Goal: Task Accomplishment & Management: Complete application form

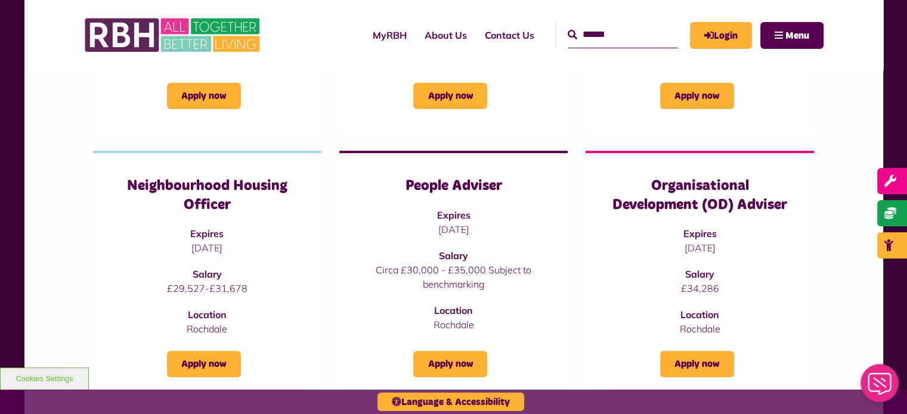
scroll to position [367, 0]
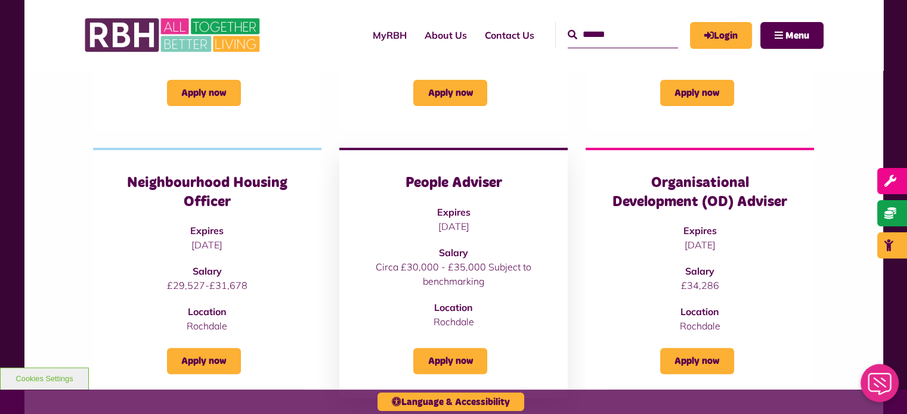
click at [484, 219] on p "[DATE]" at bounding box center [453, 226] width 181 height 14
click at [451, 354] on link "Apply now" at bounding box center [450, 361] width 74 height 26
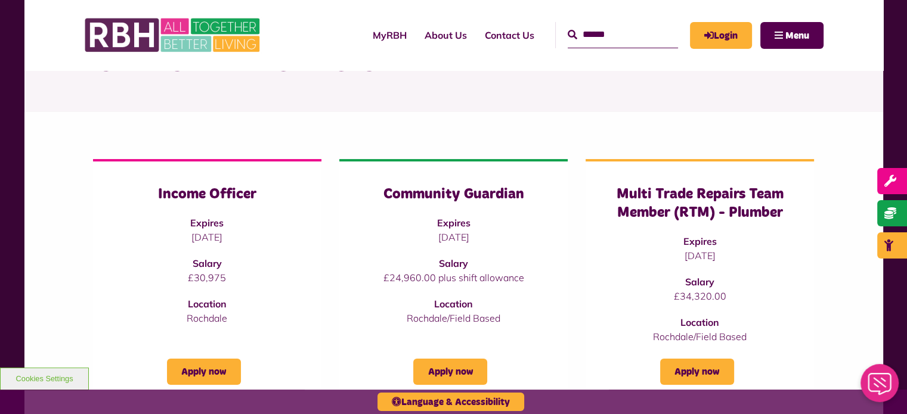
scroll to position [95, 0]
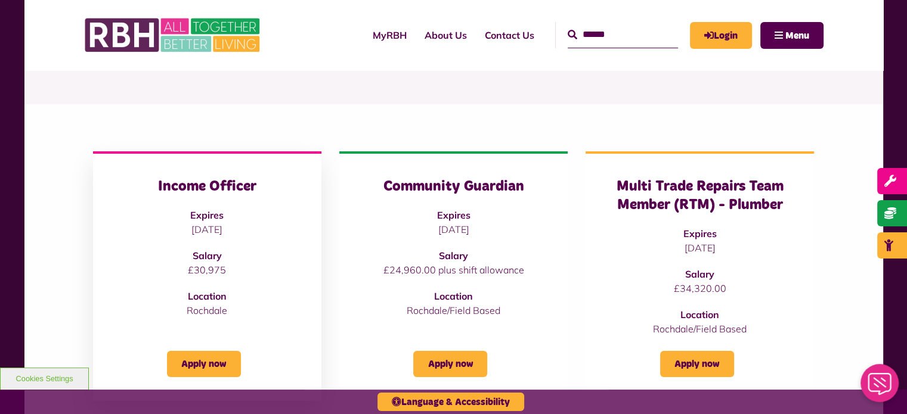
click at [183, 222] on div "Income Officer Expires 31/08/2025 Salary £30,975 Location Rochdale" at bounding box center [207, 248] width 181 height 140
click at [209, 364] on link "Apply now" at bounding box center [204, 364] width 74 height 26
